Goal: Task Accomplishment & Management: Manage account settings

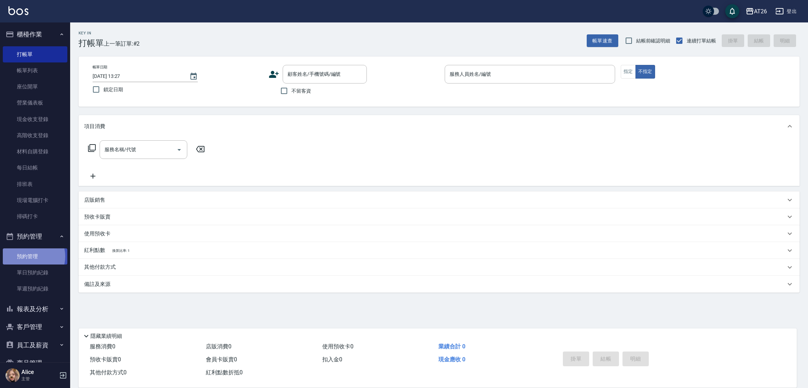
click at [29, 256] on link "預約管理" at bounding box center [35, 256] width 65 height 16
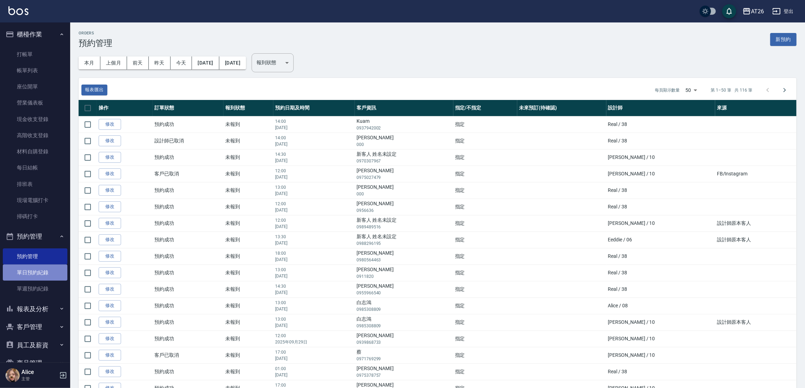
click at [46, 278] on link "單日預約紀錄" at bounding box center [35, 273] width 65 height 16
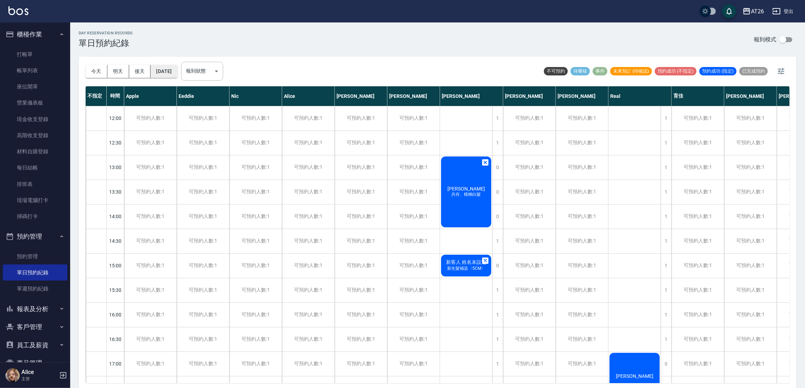
click at [165, 74] on button "[DATE]" at bounding box center [164, 71] width 27 height 13
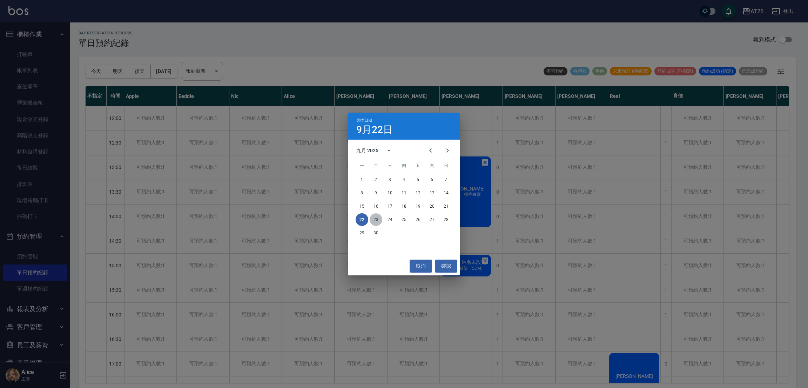
click at [372, 221] on button "23" at bounding box center [376, 219] width 13 height 13
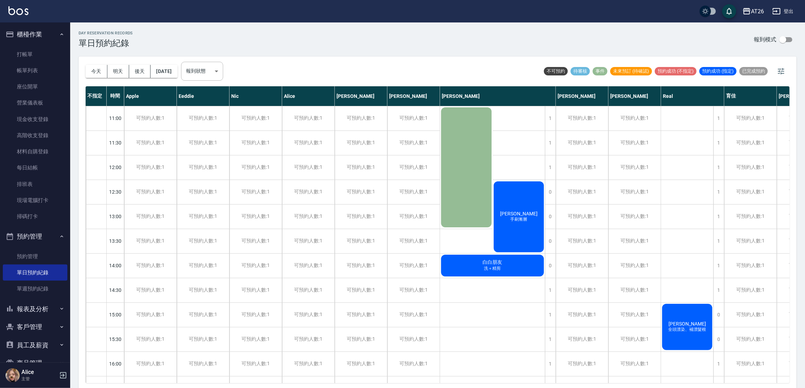
drag, startPoint x: 506, startPoint y: 193, endPoint x: 503, endPoint y: 196, distance: 4.2
click at [503, 196] on div "[PERSON_NAME] 手刷漸層" at bounding box center [519, 216] width 53 height 73
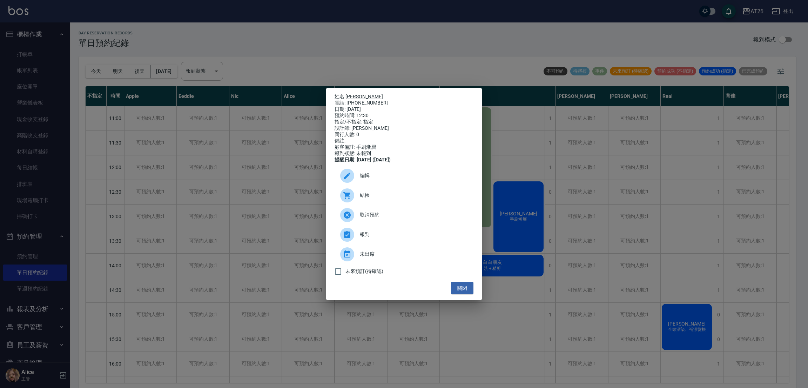
click at [419, 185] on div "編輯" at bounding box center [404, 176] width 139 height 20
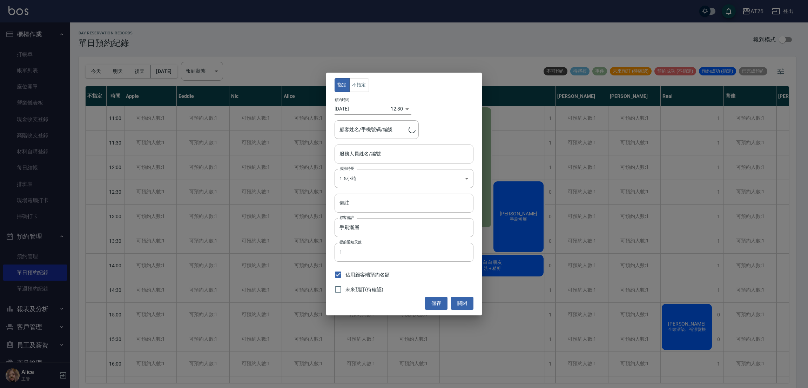
type input "[PERSON_NAME]-10"
type input "[PERSON_NAME]/0958984001"
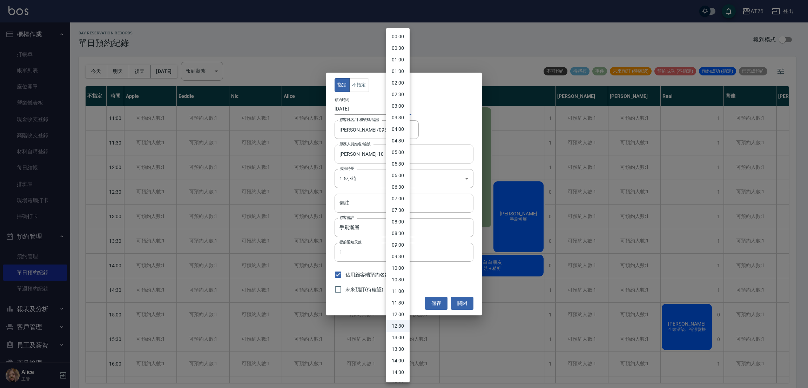
click at [401, 113] on body "AT26 登出 櫃檯作業 打帳單 帳單列表 座位開單 營業儀表板 現金收支登錄 高階收支登錄 材料自購登錄 每日結帳 排班表 現場電腦打卡 掃碼打卡 預約管理…" at bounding box center [404, 195] width 808 height 390
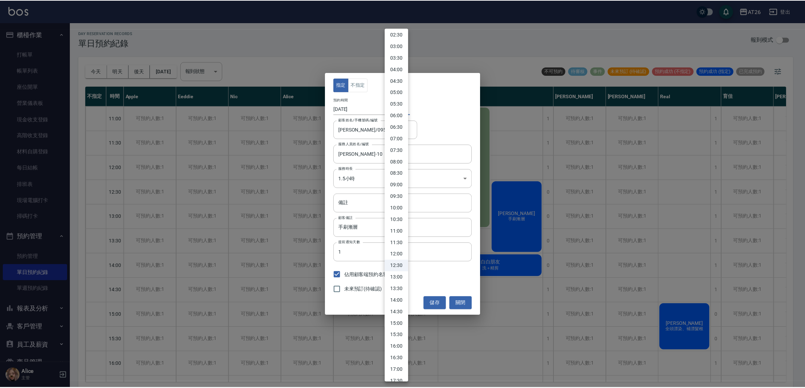
scroll to position [105, 0]
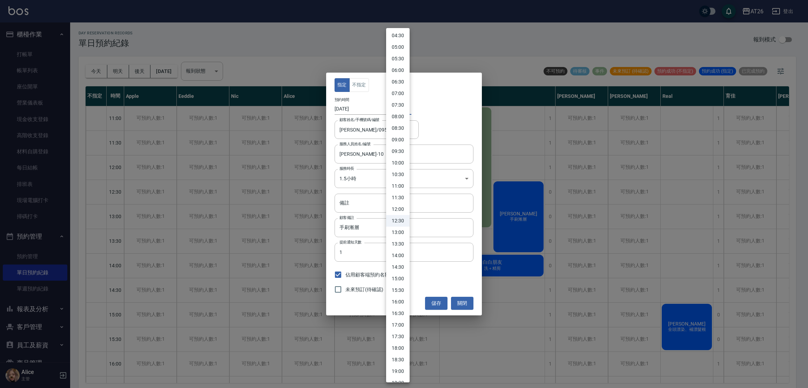
click at [395, 243] on li "13:30" at bounding box center [398, 244] width 24 height 12
type input "1758605400000"
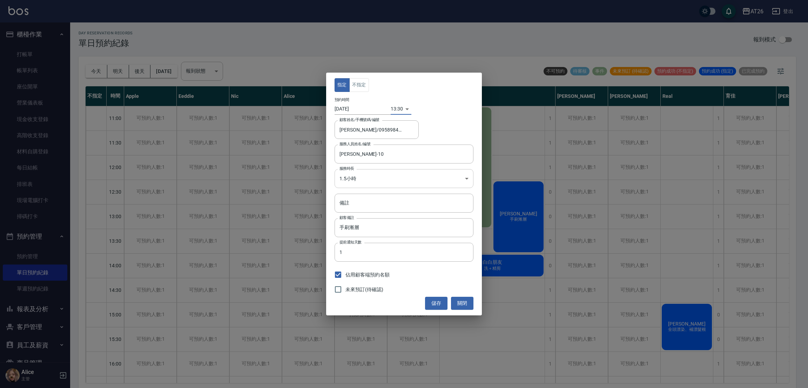
click at [462, 184] on body "AT26 登出 櫃檯作業 打帳單 帳單列表 座位開單 營業儀表板 現金收支登錄 高階收支登錄 材料自購登錄 每日結帳 排班表 現場電腦打卡 掃碼打卡 預約管理…" at bounding box center [404, 195] width 808 height 390
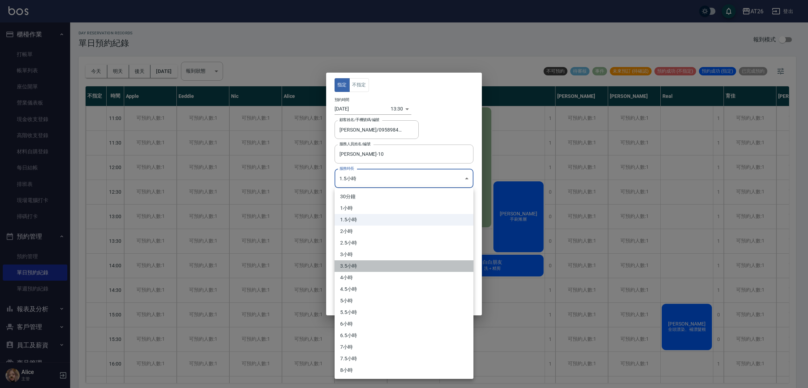
click at [445, 266] on li "3.5小時" at bounding box center [404, 266] width 139 height 12
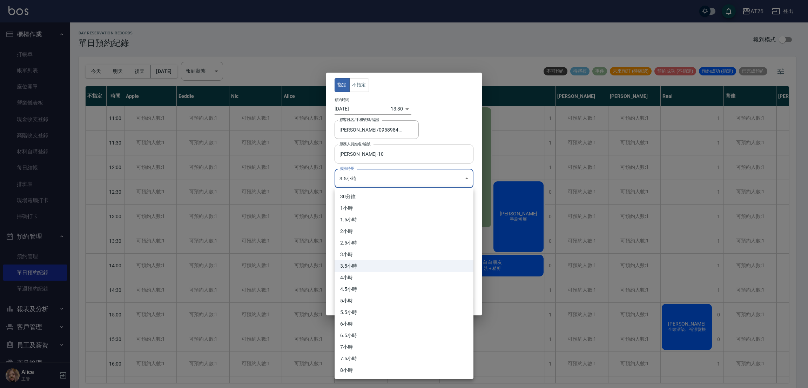
click at [453, 179] on body "AT26 登出 櫃檯作業 打帳單 帳單列表 座位開單 營業儀表板 現金收支登錄 高階收支登錄 材料自購登錄 每日結帳 排班表 現場電腦打卡 掃碼打卡 預約管理…" at bounding box center [404, 195] width 808 height 390
click at [419, 282] on li "4小時" at bounding box center [404, 278] width 139 height 12
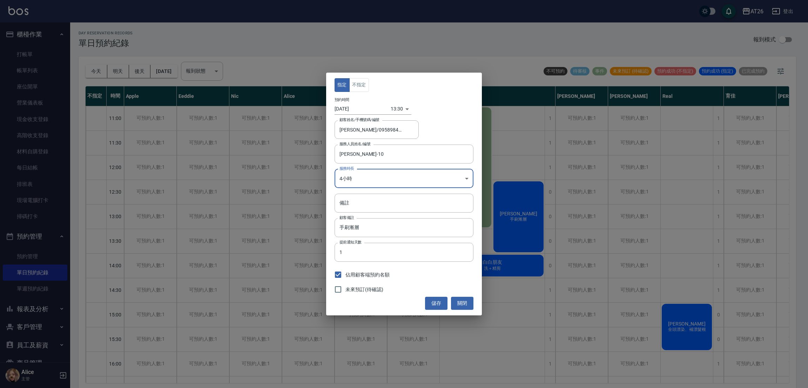
type input "8"
click at [434, 304] on button "儲存" at bounding box center [436, 303] width 22 height 13
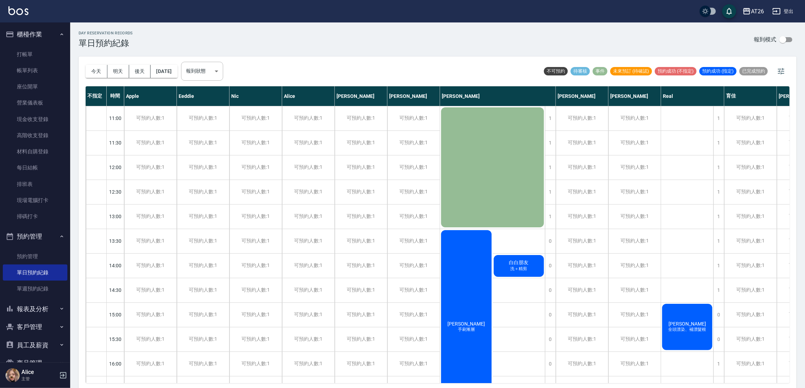
scroll to position [53, 0]
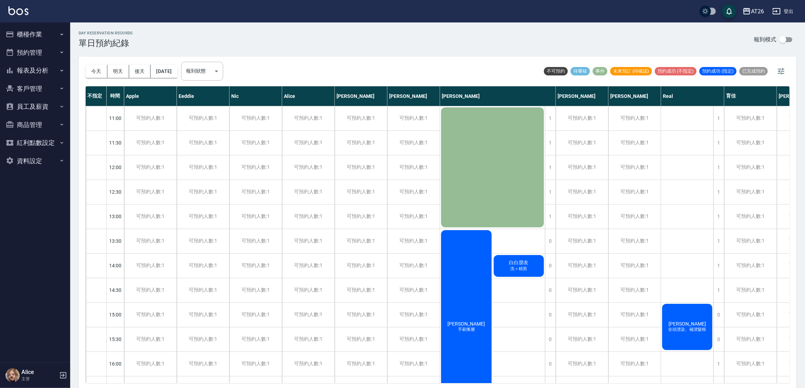
click at [721, 74] on span "預約成功 (指定)" at bounding box center [717, 71] width 37 height 6
click at [721, 71] on span "預約成功 (指定)" at bounding box center [717, 71] width 37 height 6
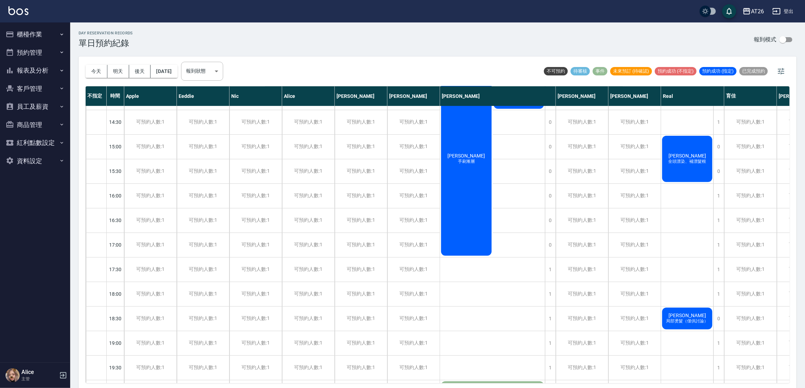
scroll to position [247, 0]
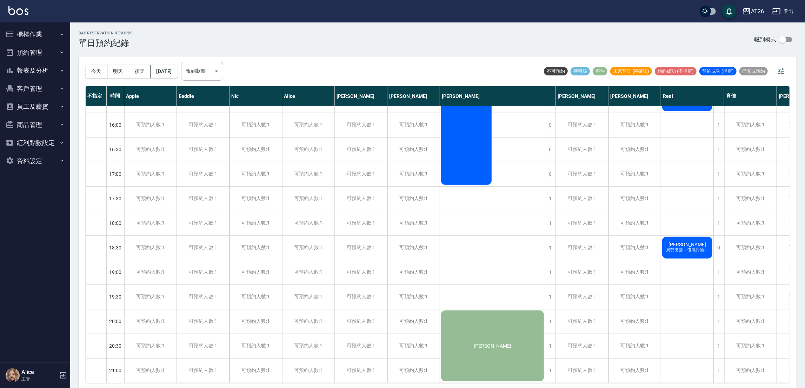
click at [784, 41] on input "checkbox" at bounding box center [783, 39] width 40 height 13
checkbox input "true"
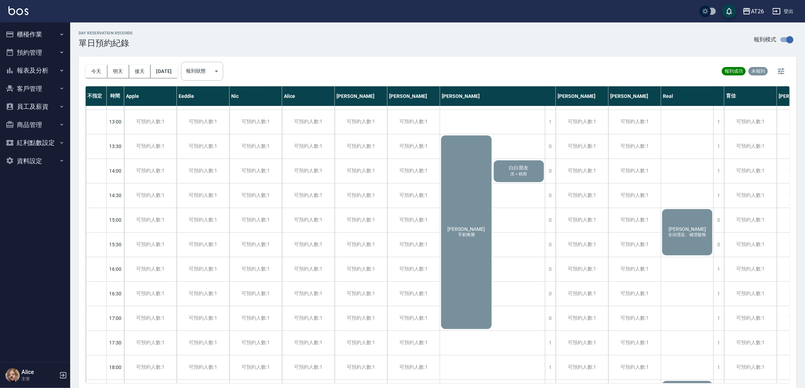
scroll to position [0, 0]
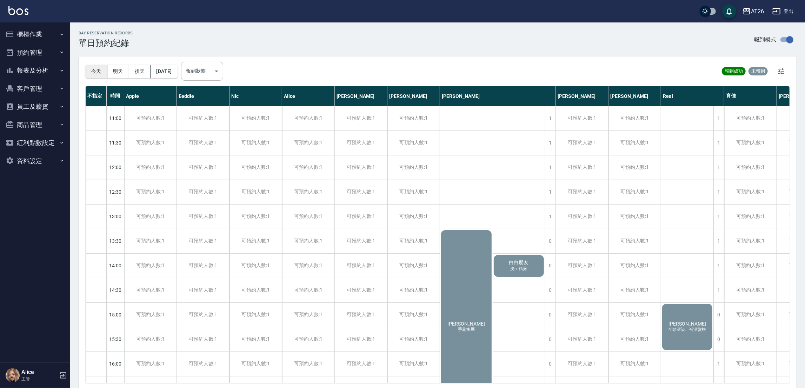
click at [96, 73] on button "今天" at bounding box center [97, 71] width 22 height 13
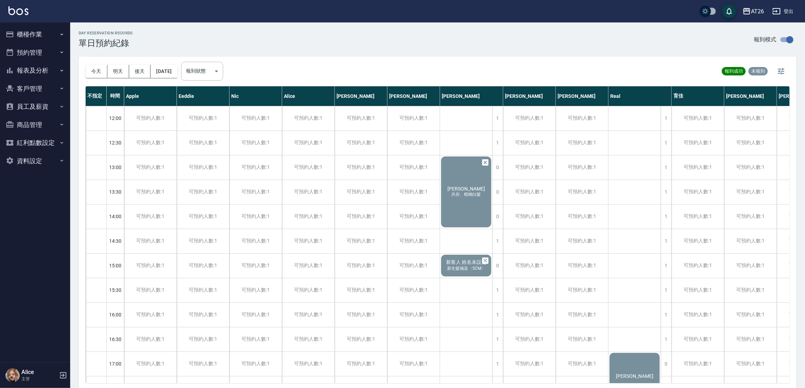
click at [475, 198] on div "Linda 共存、模糊白髮" at bounding box center [466, 191] width 52 height 73
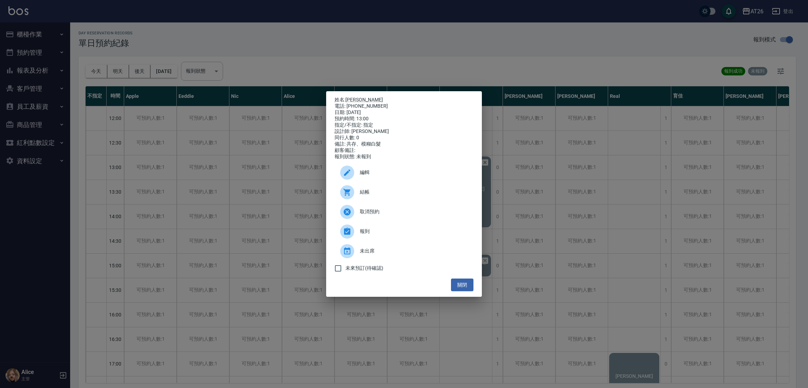
click at [400, 235] on span "報到" at bounding box center [414, 231] width 108 height 7
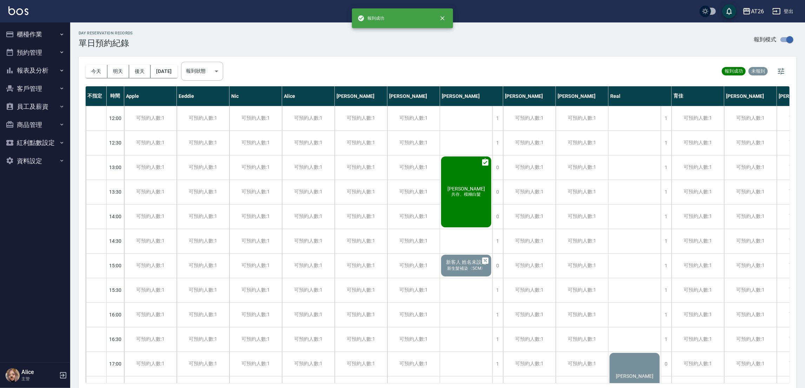
click at [475, 266] on span "新生髮補染〈5CM〉" at bounding box center [466, 269] width 41 height 6
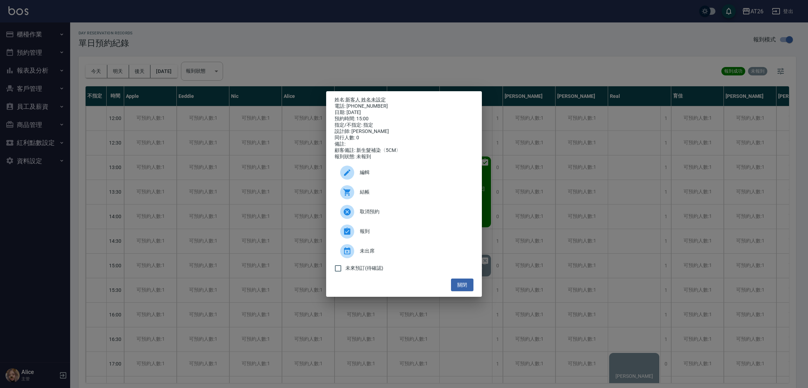
click at [434, 215] on span "取消預約" at bounding box center [414, 211] width 108 height 7
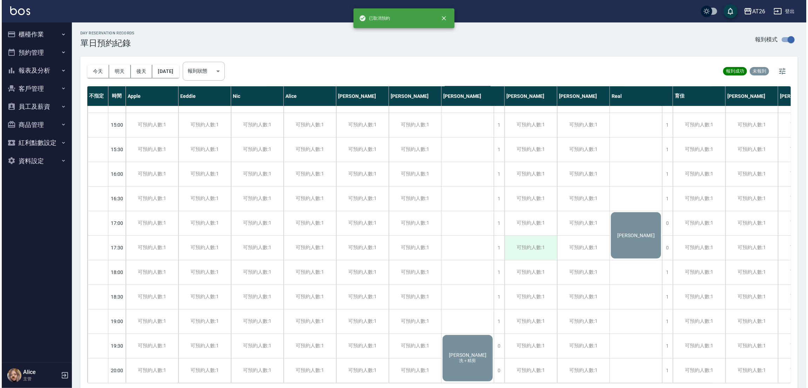
scroll to position [2, 0]
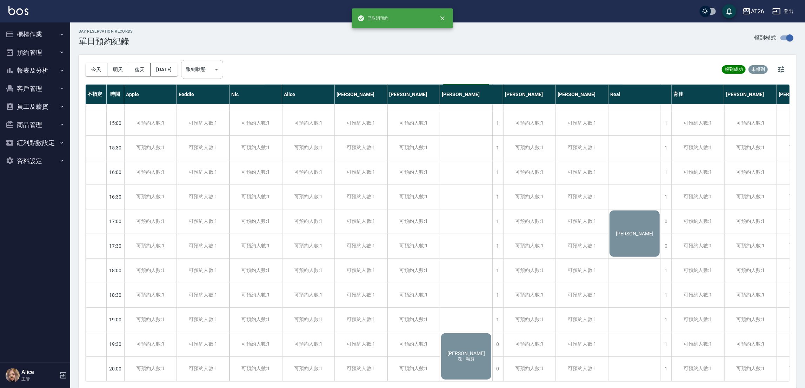
click at [481, 332] on div "李怡萱 洗＋精剪" at bounding box center [466, 356] width 52 height 48
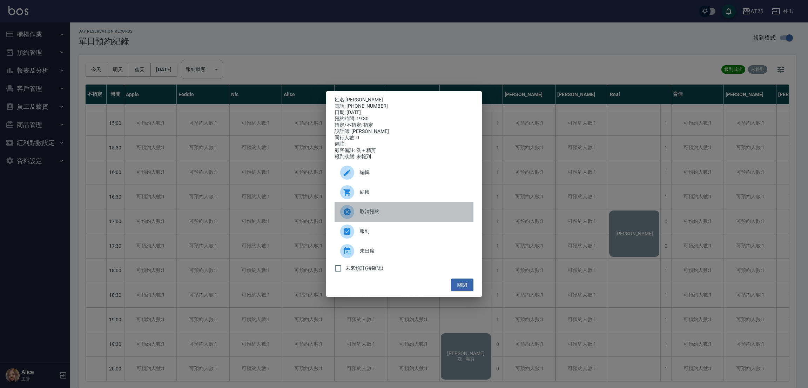
click at [396, 209] on div "取消預約" at bounding box center [404, 212] width 139 height 20
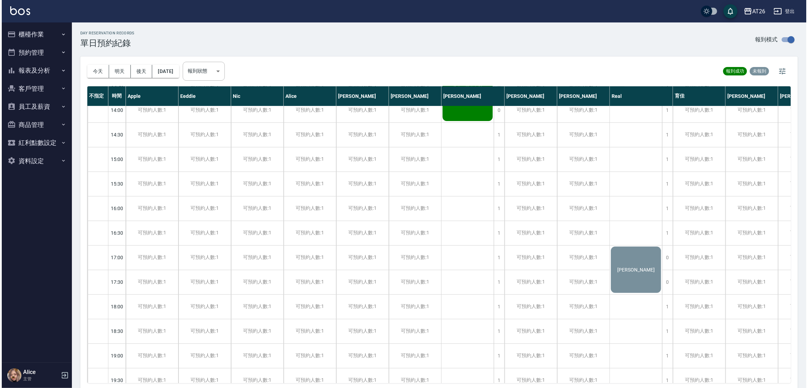
scroll to position [124, 0]
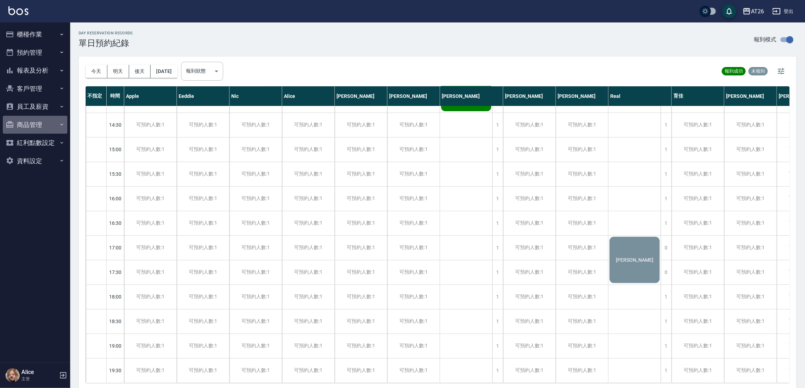
click at [43, 123] on button "商品管理" at bounding box center [35, 125] width 65 height 18
click at [53, 147] on button "紅利點數設定" at bounding box center [35, 143] width 65 height 18
click at [52, 167] on button "資料設定" at bounding box center [35, 161] width 65 height 18
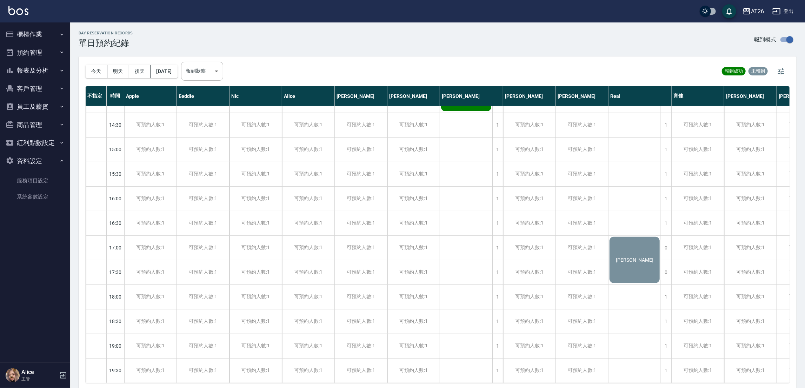
click at [51, 165] on button "資料設定" at bounding box center [35, 161] width 65 height 18
click at [45, 128] on button "商品管理" at bounding box center [35, 125] width 65 height 18
click at [43, 112] on button "員工及薪資" at bounding box center [35, 107] width 65 height 18
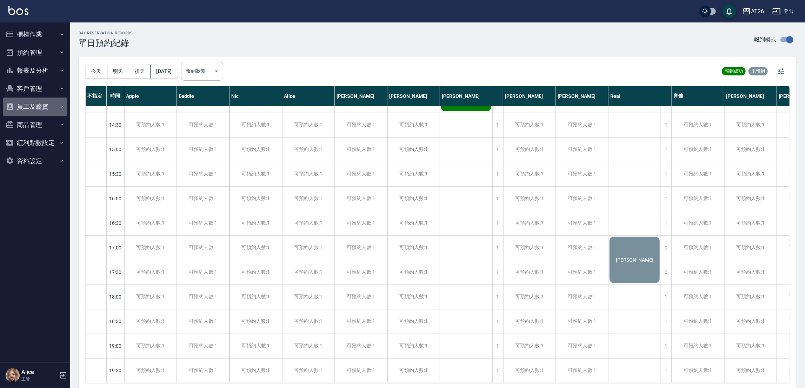
click at [37, 108] on button "員工及薪資" at bounding box center [35, 107] width 65 height 18
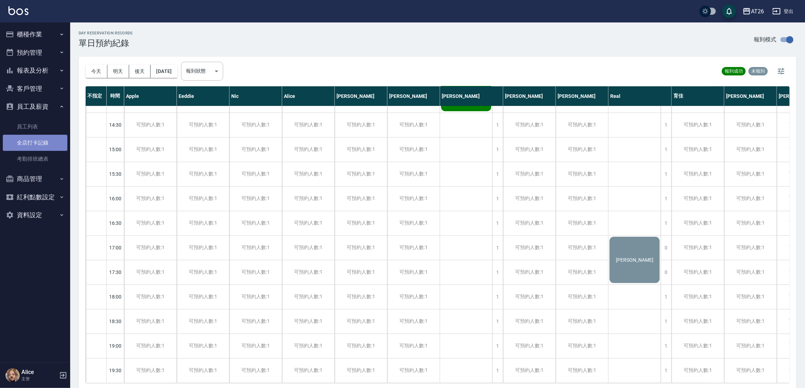
click at [46, 148] on link "全店打卡記錄" at bounding box center [35, 143] width 65 height 16
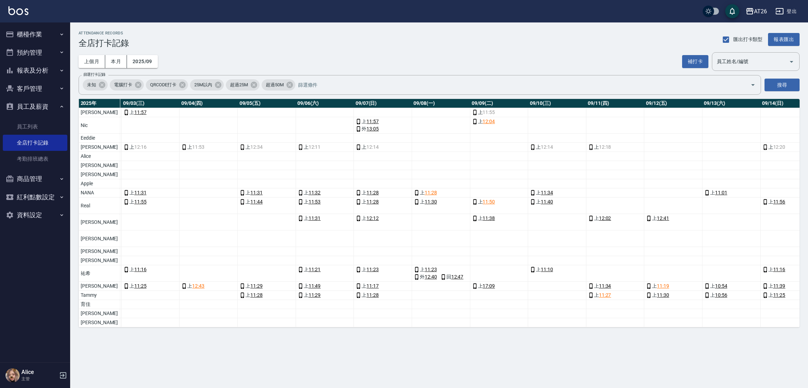
scroll to position [0, 202]
click at [254, 5] on div "AT26 登出" at bounding box center [404, 11] width 808 height 22
click at [25, 38] on button "櫃檯作業" at bounding box center [35, 34] width 65 height 18
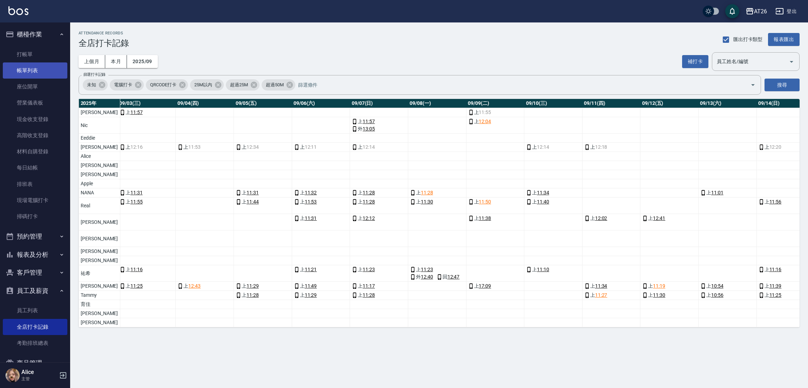
click at [35, 70] on link "帳單列表" at bounding box center [35, 70] width 65 height 16
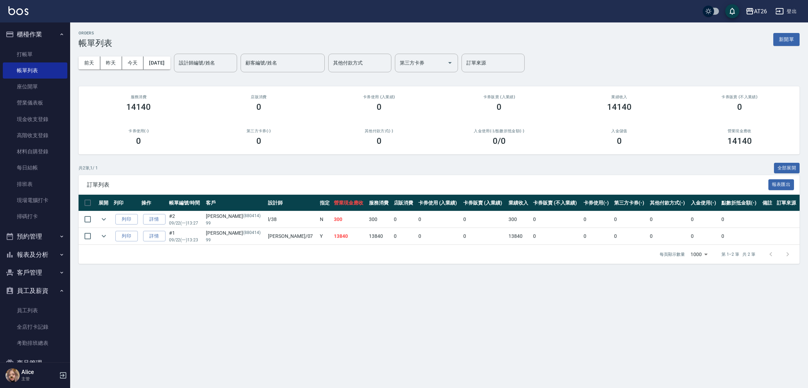
click at [252, 23] on div "ORDERS 帳單列表 新開單 前天 昨天 今天 2025/09/22 設計師編號/姓名 設計師編號/姓名 顧客編號/姓名 顧客編號/姓名 其他付款方式 其他…" at bounding box center [439, 147] width 738 height 250
